Goal: Transaction & Acquisition: Purchase product/service

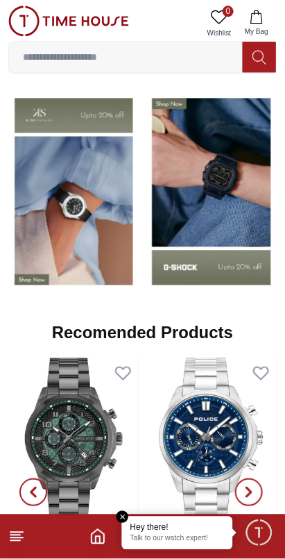
scroll to position [1272, 0]
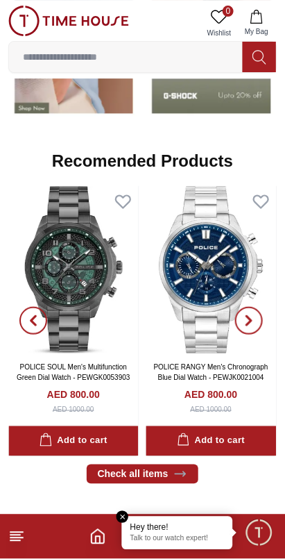
click at [212, 231] on img at bounding box center [212, 269] width 131 height 167
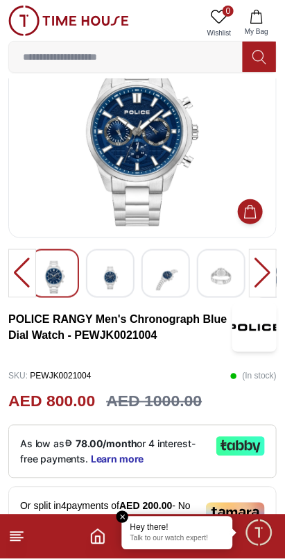
scroll to position [55, 0]
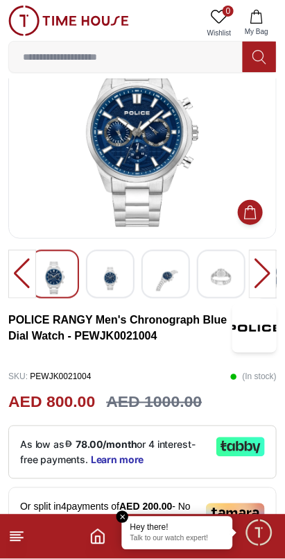
click at [268, 274] on div at bounding box center [263, 274] width 28 height 49
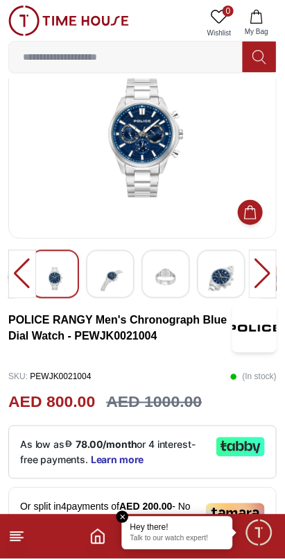
click at [267, 274] on div at bounding box center [263, 274] width 28 height 49
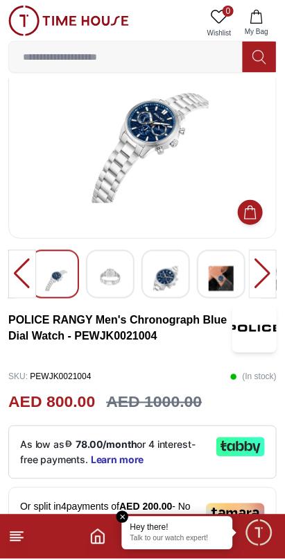
click at [122, 283] on img at bounding box center [110, 279] width 25 height 34
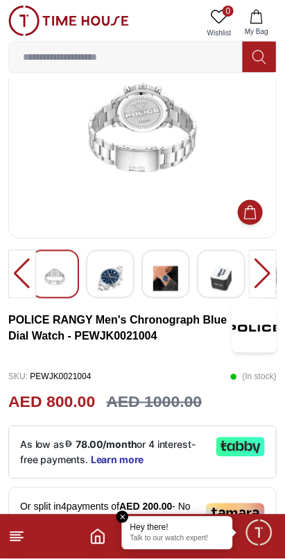
click at [128, 286] on div at bounding box center [110, 274] width 49 height 49
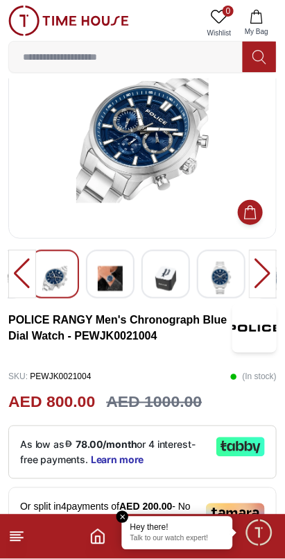
click at [126, 287] on div at bounding box center [110, 274] width 49 height 49
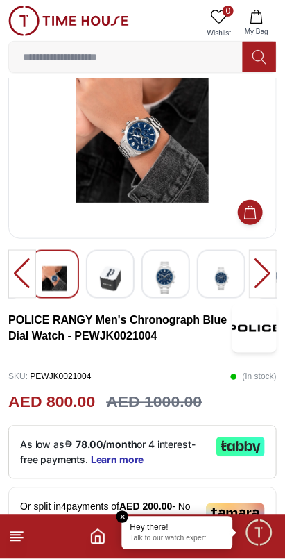
click at [133, 290] on div at bounding box center [110, 274] width 49 height 49
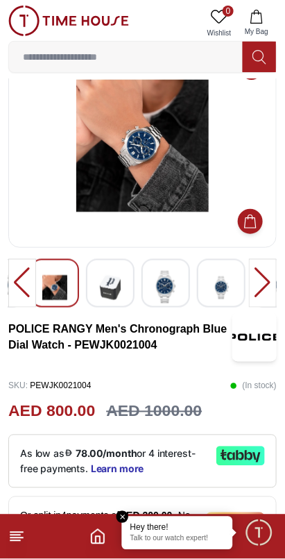
scroll to position [0, 0]
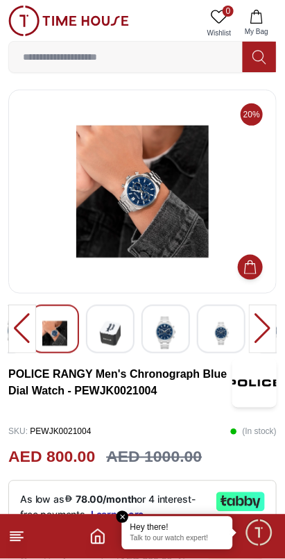
click at [108, 330] on img at bounding box center [110, 334] width 25 height 34
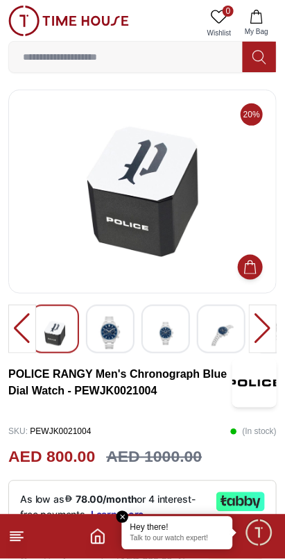
click at [117, 330] on img at bounding box center [110, 333] width 25 height 33
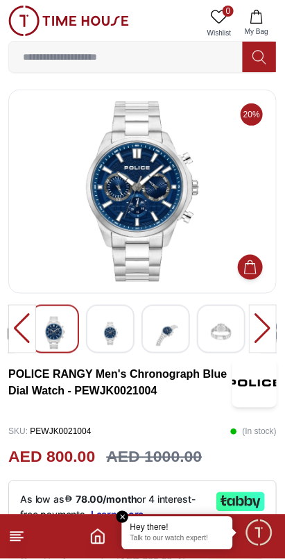
click at [130, 329] on div at bounding box center [110, 329] width 49 height 49
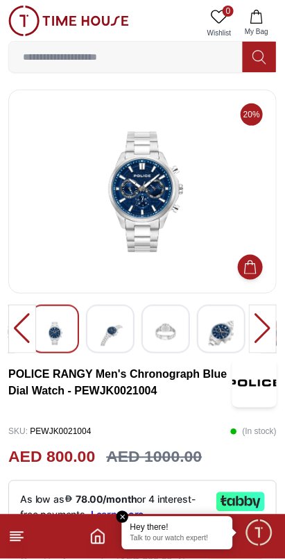
click at [126, 333] on div at bounding box center [110, 329] width 49 height 49
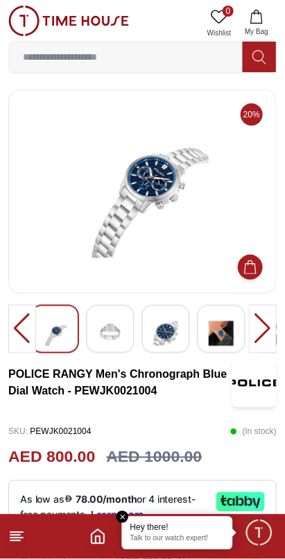
click at [260, 335] on div at bounding box center [263, 329] width 28 height 49
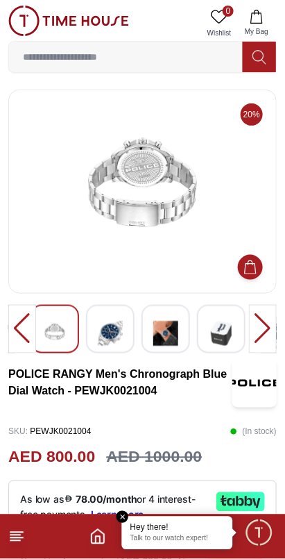
click at [259, 329] on div at bounding box center [263, 329] width 28 height 49
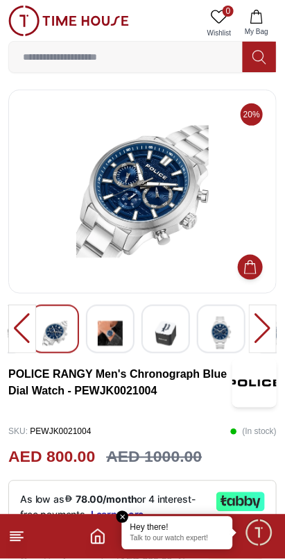
click at [258, 329] on div at bounding box center [263, 329] width 28 height 49
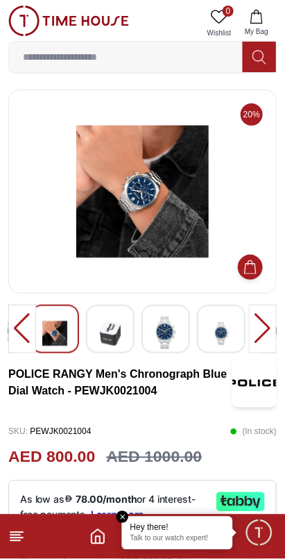
click at [258, 333] on div at bounding box center [263, 329] width 28 height 49
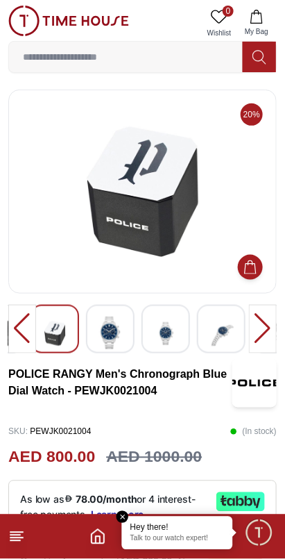
click at [255, 334] on div at bounding box center [263, 329] width 28 height 49
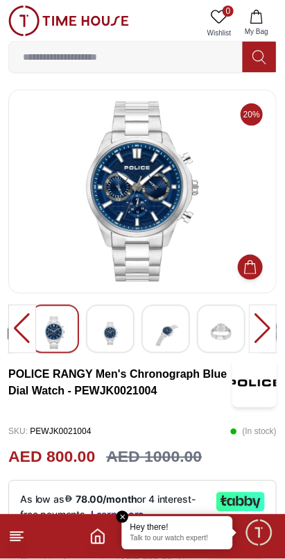
click at [256, 331] on div at bounding box center [263, 329] width 28 height 49
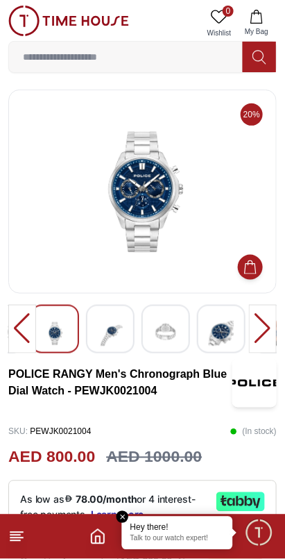
click at [256, 333] on div at bounding box center [263, 329] width 28 height 49
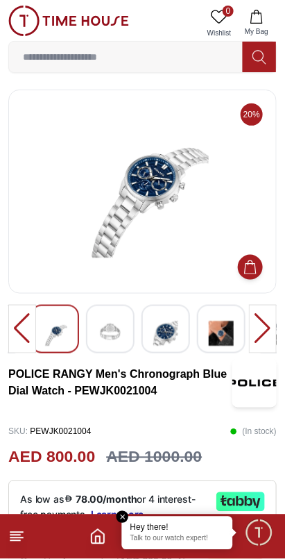
click at [256, 330] on div at bounding box center [263, 329] width 28 height 49
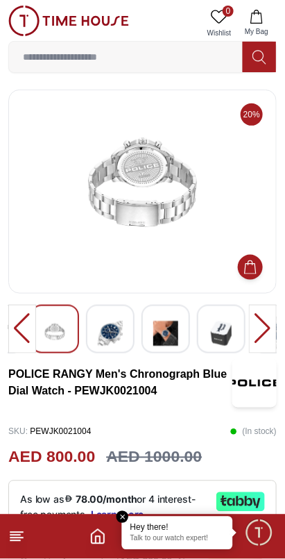
click at [252, 329] on div at bounding box center [263, 329] width 28 height 49
